Goal: Manage account settings

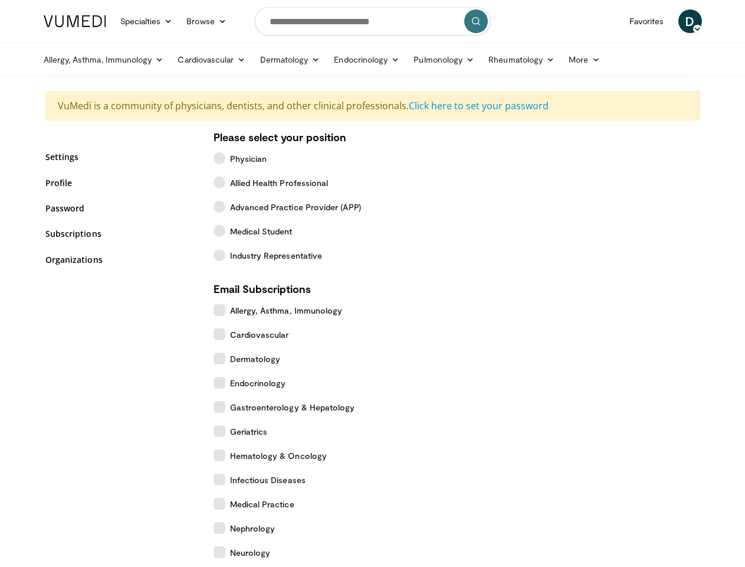
click at [117, 21] on link "Specialties" at bounding box center [146, 21] width 67 height 24
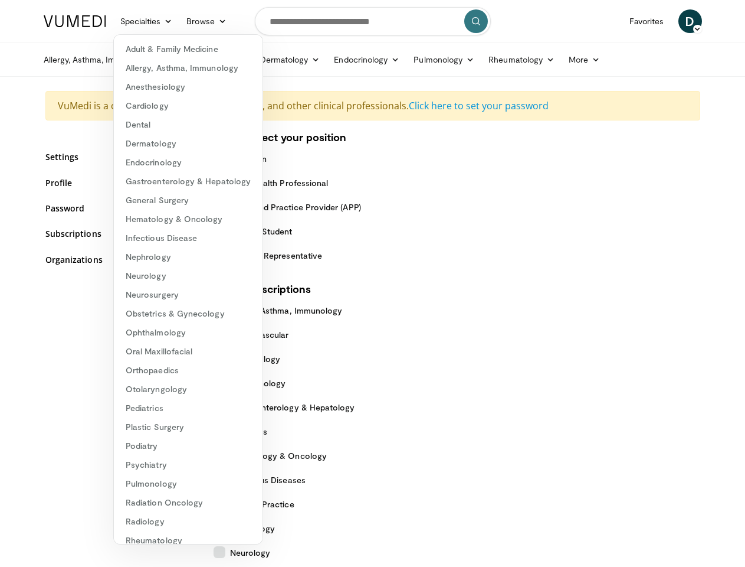
click at [179, 21] on link "Browse" at bounding box center [206, 21] width 54 height 24
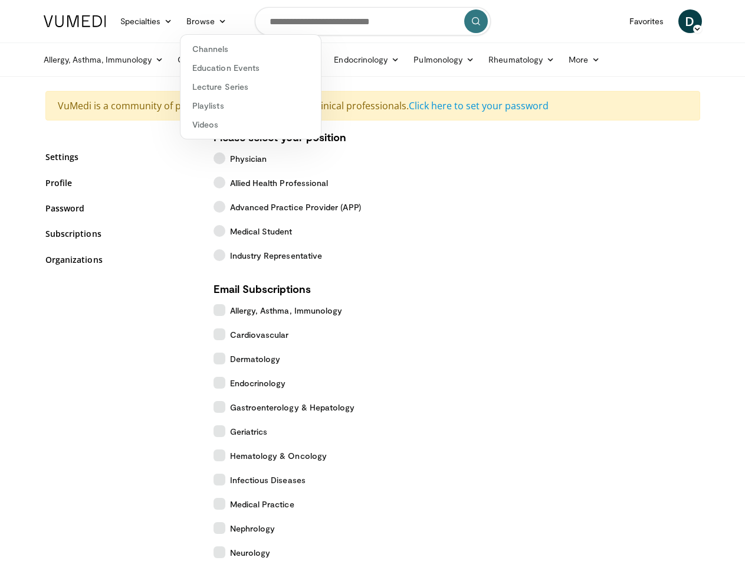
click at [702, 21] on span "D" at bounding box center [691, 21] width 24 height 24
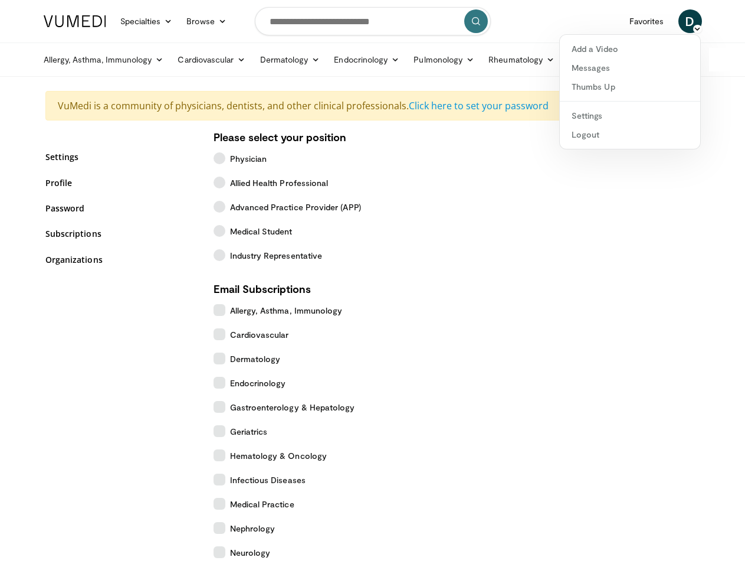
click at [74, 60] on link "Allergy, Asthma, Immunology" at bounding box center [104, 60] width 135 height 24
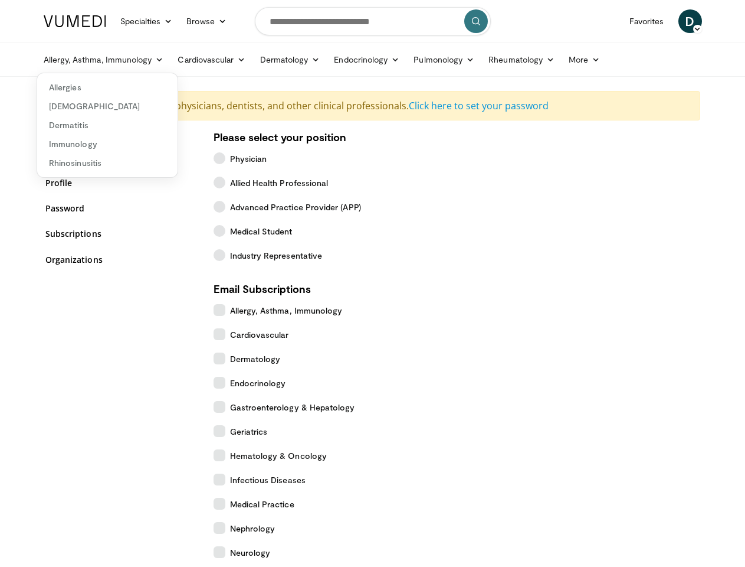
click at [182, 60] on link "Cardiovascular" at bounding box center [212, 60] width 82 height 24
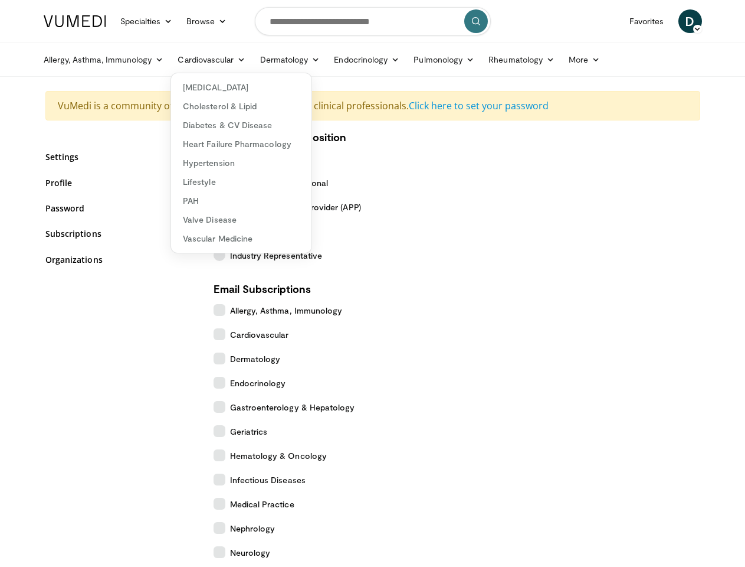
click at [260, 60] on link "Dermatology" at bounding box center [290, 60] width 74 height 24
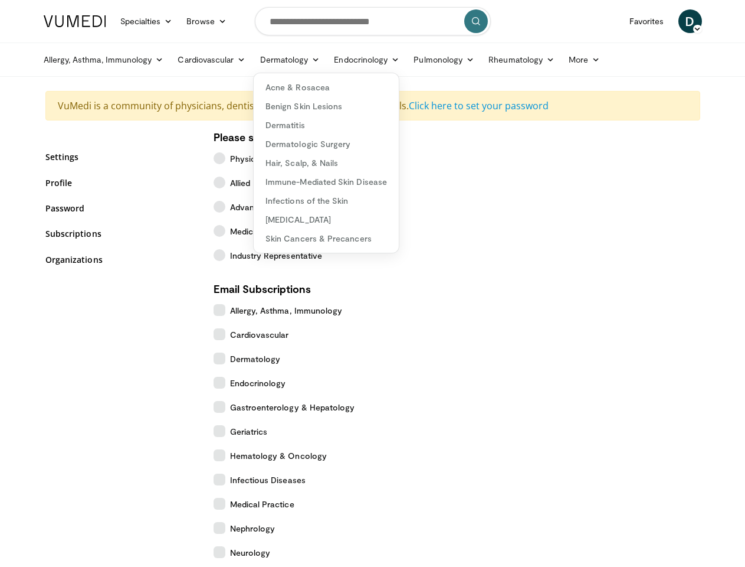
click at [338, 60] on link "Endocrinology" at bounding box center [367, 60] width 80 height 24
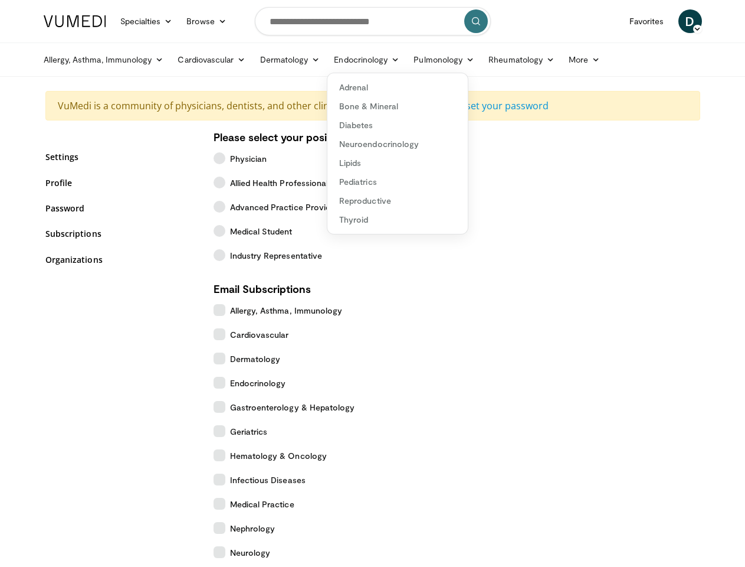
click at [415, 60] on link "Pulmonology" at bounding box center [444, 60] width 75 height 24
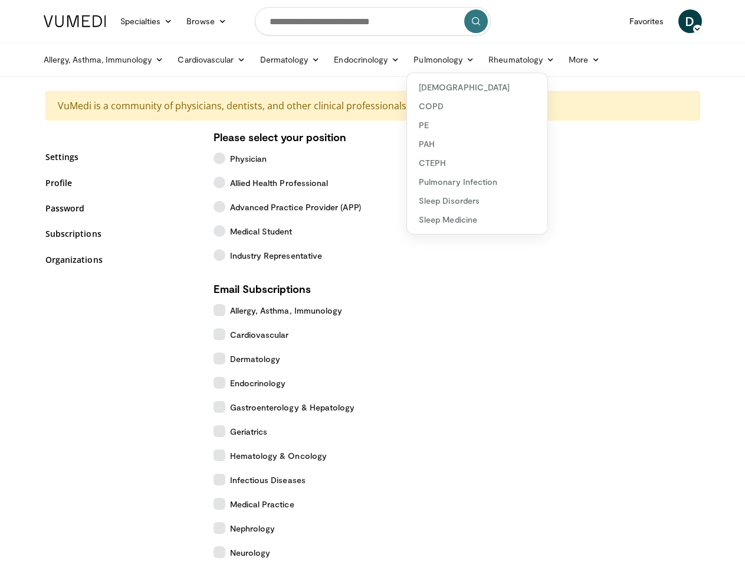
click at [492, 60] on link "Rheumatology" at bounding box center [522, 60] width 80 height 24
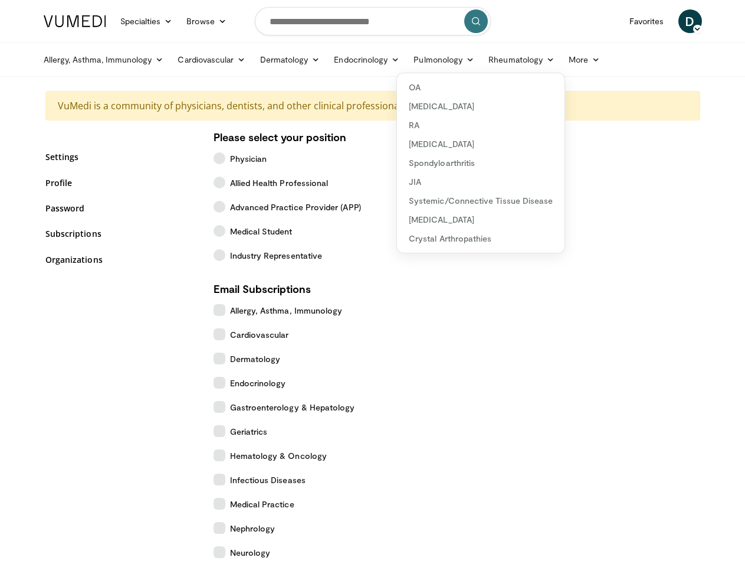
click at [562, 60] on link "More" at bounding box center [584, 60] width 45 height 24
